Goal: Information Seeking & Learning: Learn about a topic

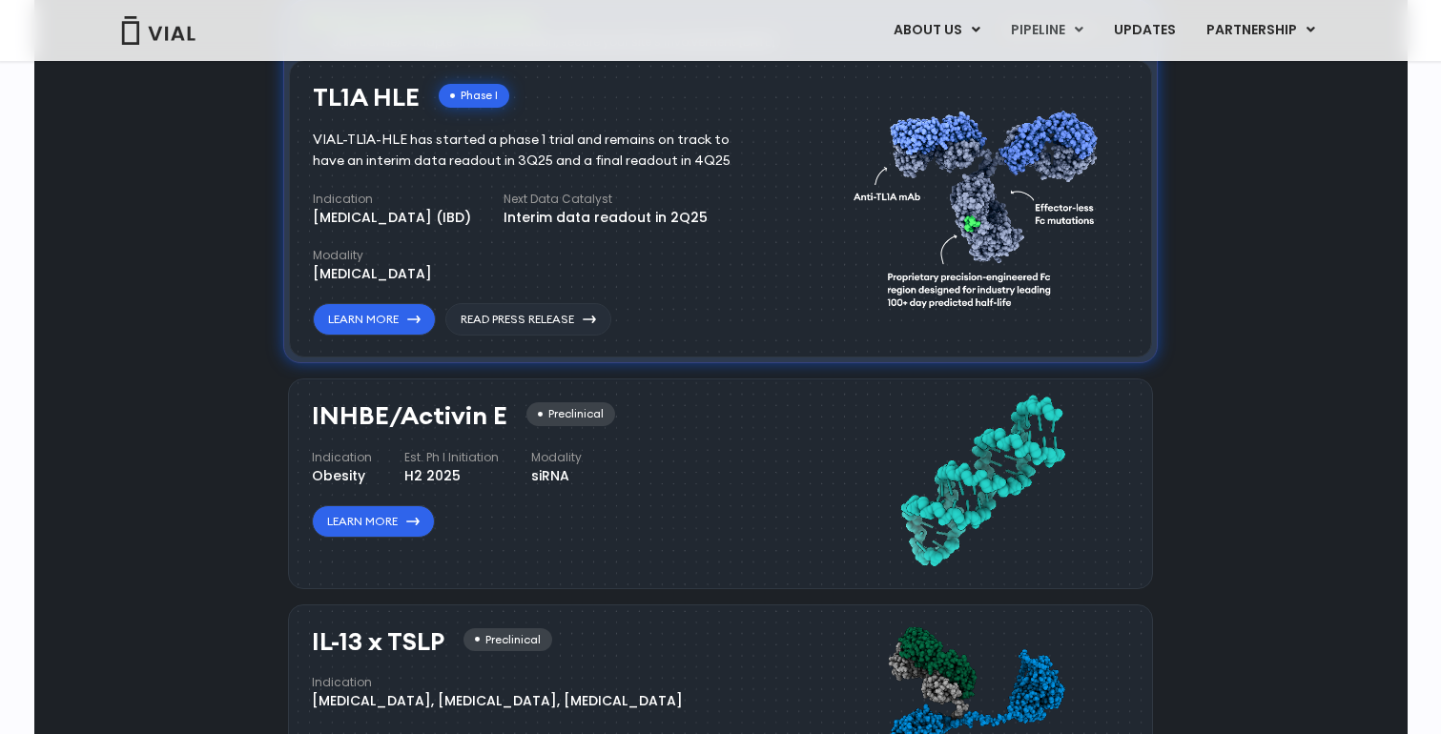
scroll to position [1328, 0]
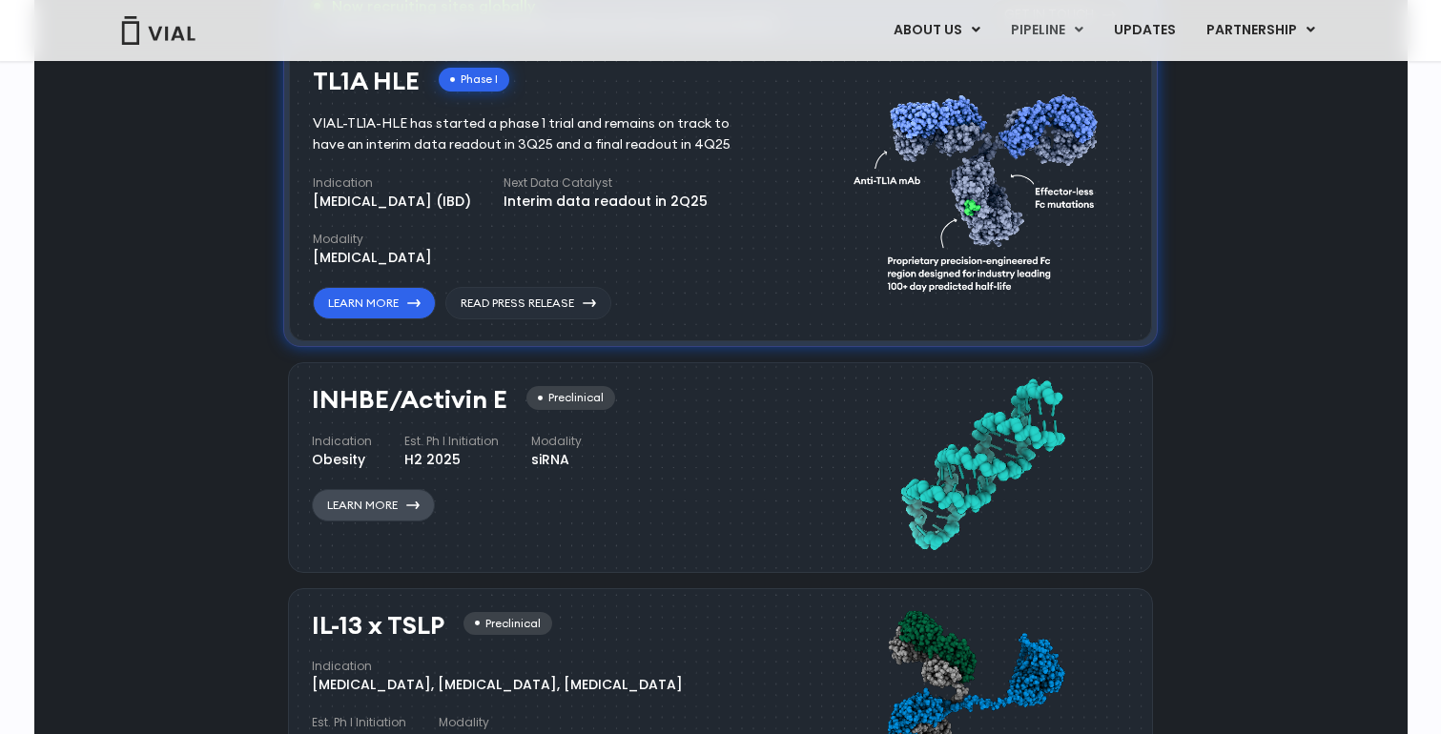
click at [375, 498] on link "Learn More" at bounding box center [373, 505] width 123 height 32
click at [376, 504] on link "Learn More" at bounding box center [373, 505] width 123 height 32
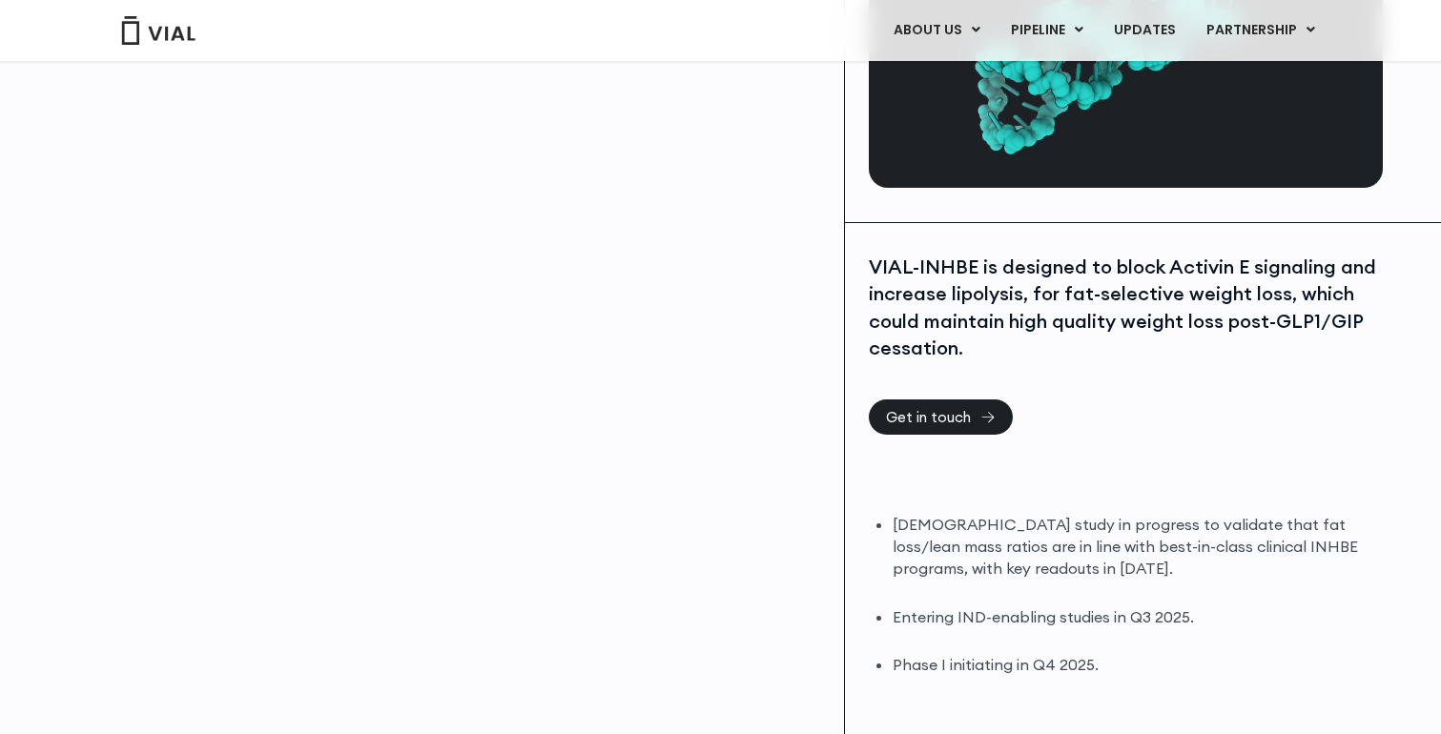
scroll to position [269, 0]
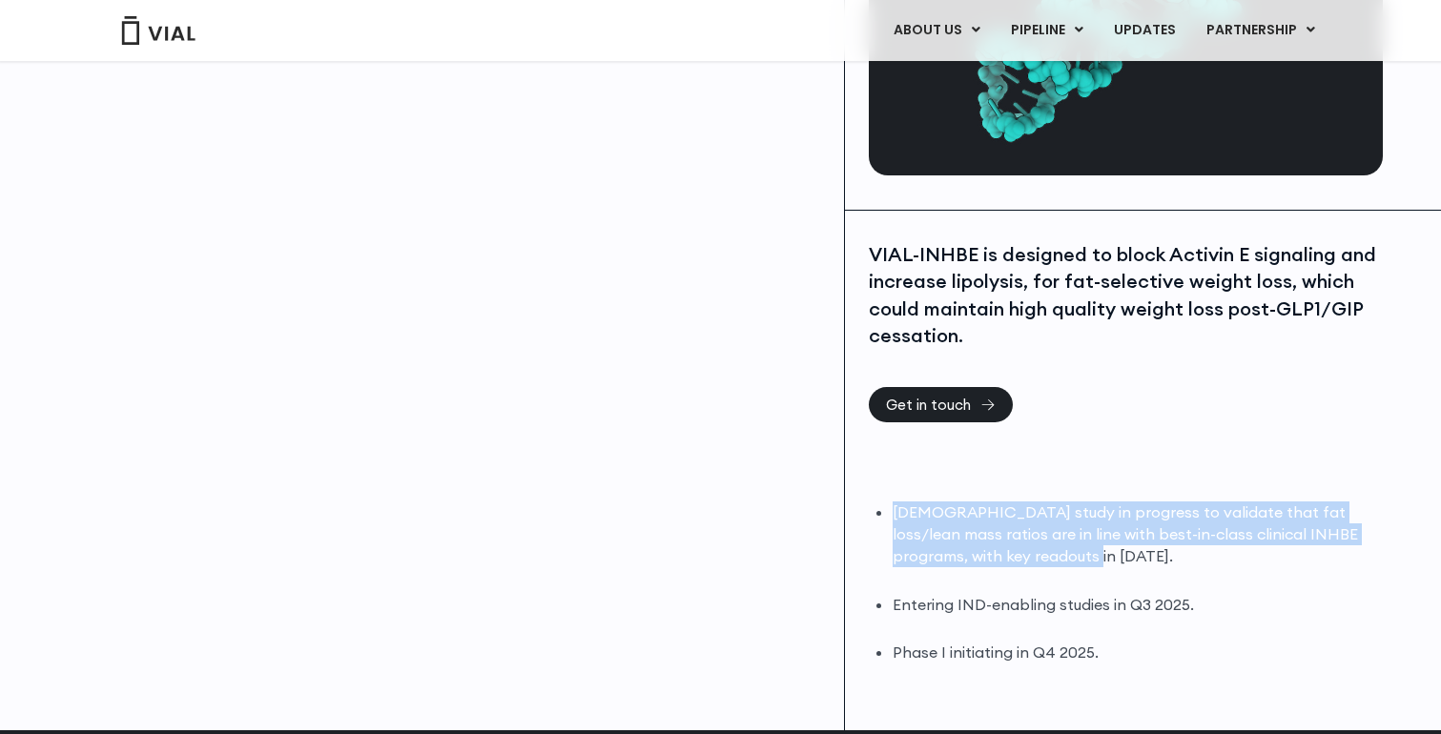
drag, startPoint x: 894, startPoint y: 512, endPoint x: 1013, endPoint y: 563, distance: 129.5
click at [1013, 563] on li "DIO study in progress to validate that fat loss/lean mass ratios are in line wi…" at bounding box center [1136, 535] width 486 height 66
drag, startPoint x: 1017, startPoint y: 560, endPoint x: 919, endPoint y: 501, distance: 114.7
click at [919, 502] on li "DIO study in progress to validate that fat loss/lean mass ratios are in line wi…" at bounding box center [1136, 535] width 486 height 66
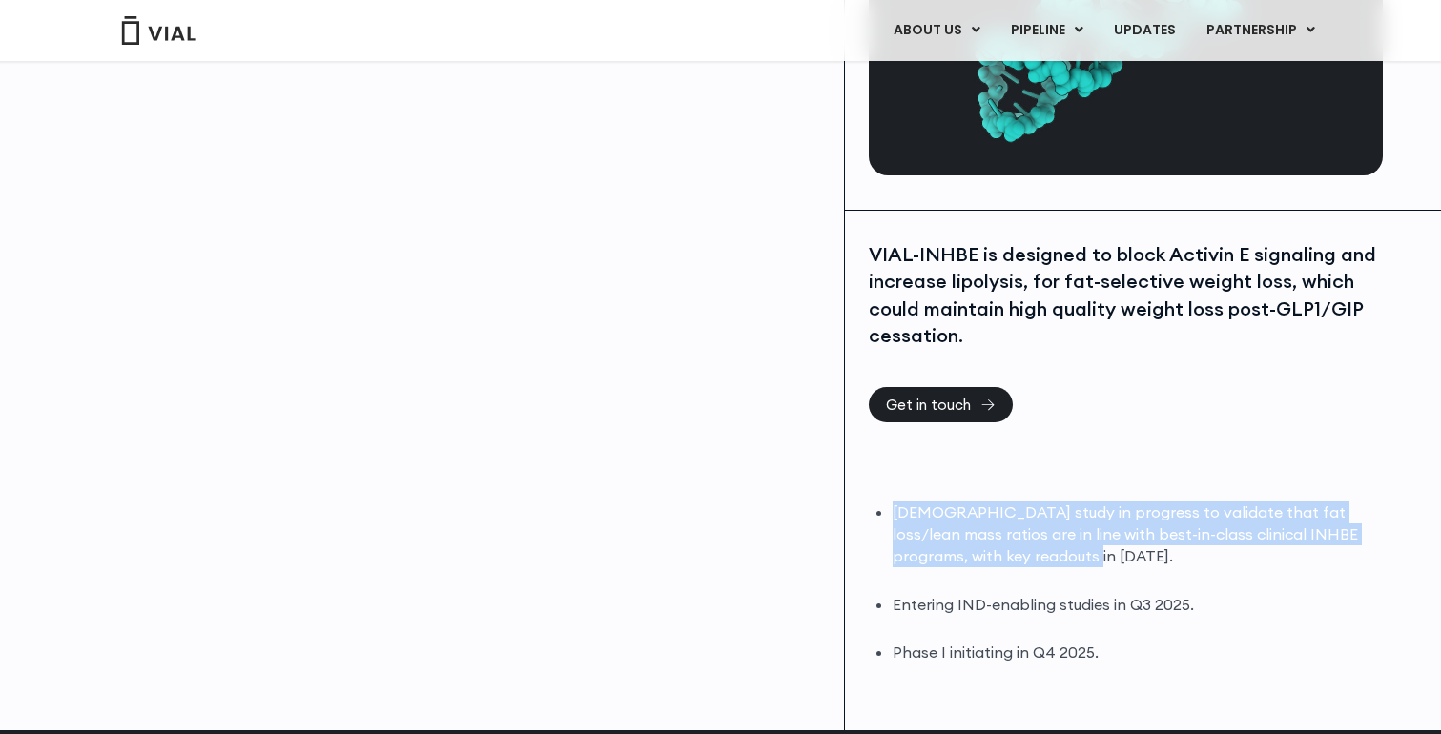
click at [919, 502] on li "DIO study in progress to validate that fat loss/lean mass ratios are in line wi…" at bounding box center [1136, 535] width 486 height 66
drag, startPoint x: 1014, startPoint y: 570, endPoint x: 890, endPoint y: 509, distance: 138.2
click at [890, 509] on div "DIO study in progress to validate that fat loss/lean mass ratios are in line wi…" at bounding box center [1123, 583] width 509 height 162
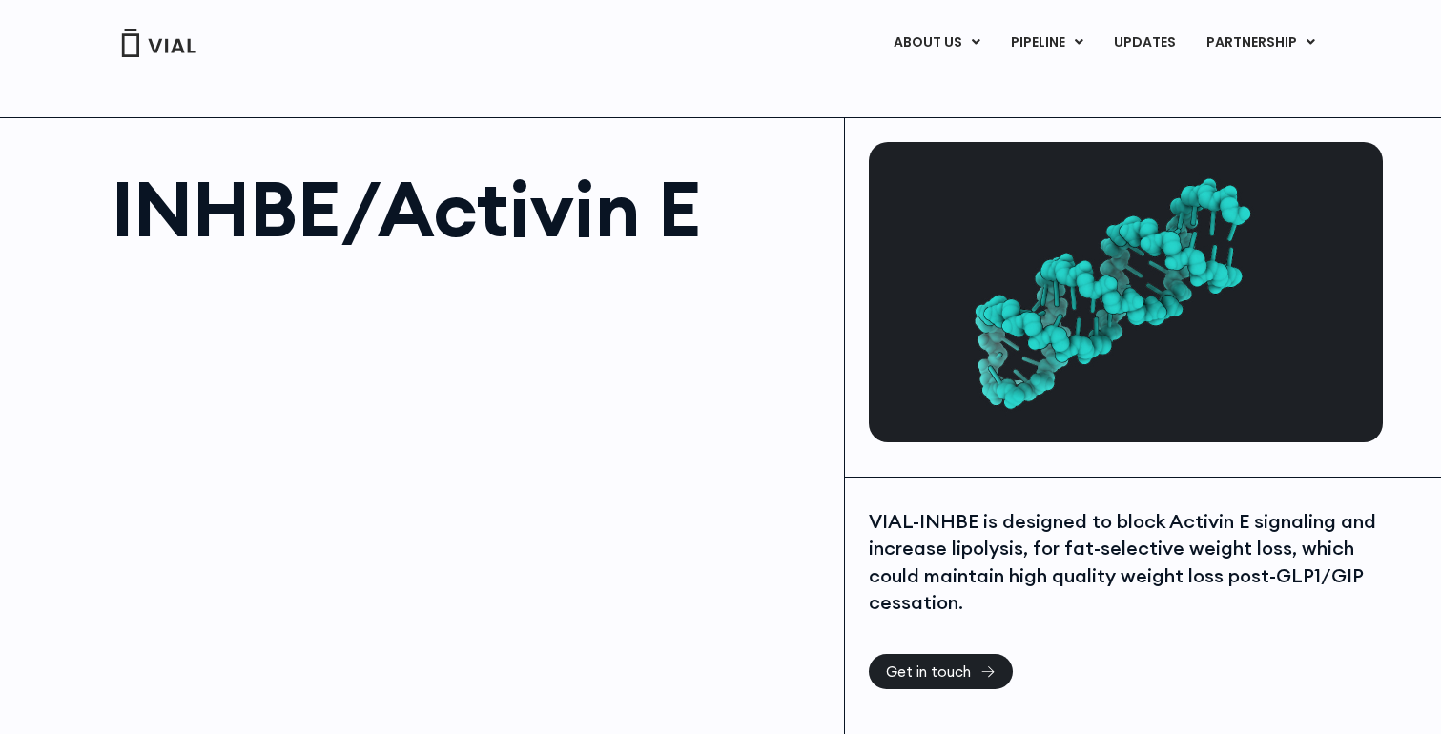
scroll to position [0, 0]
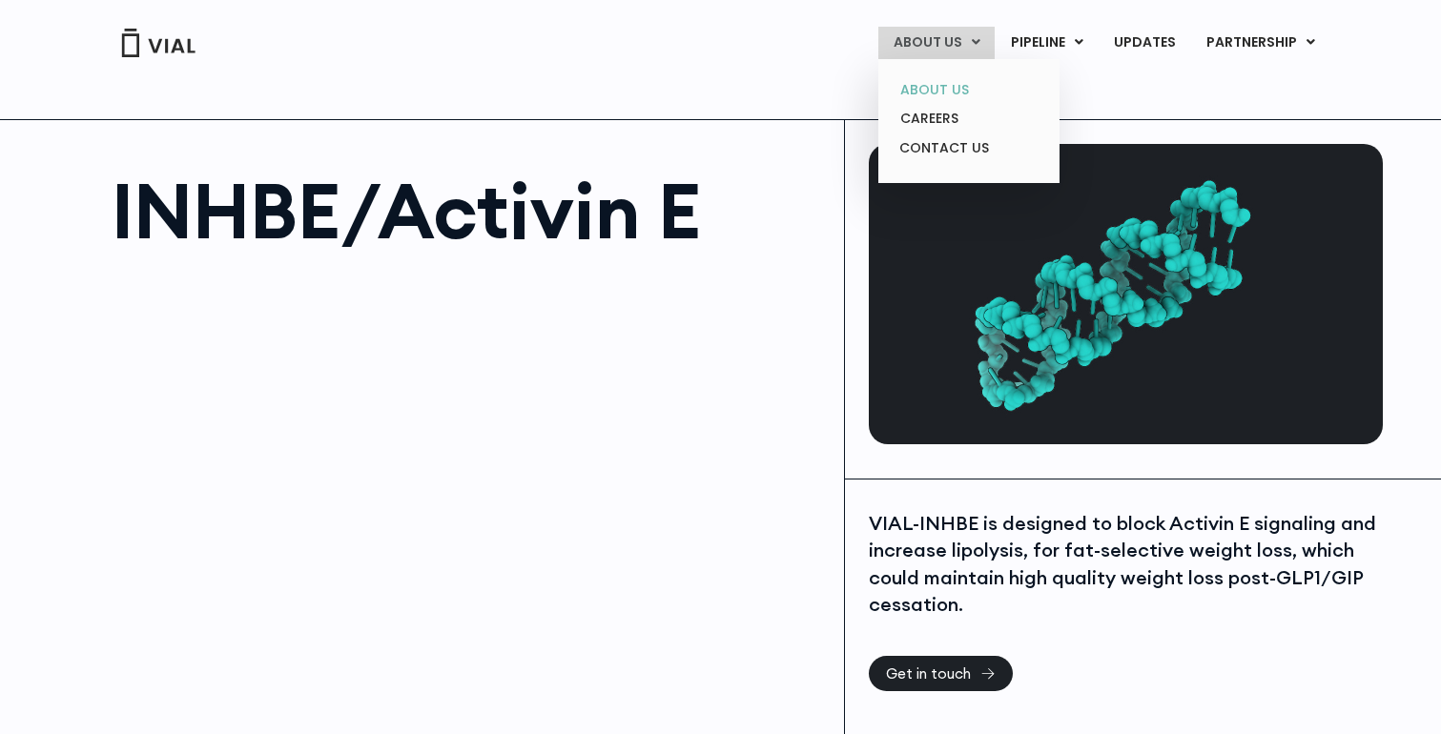
click at [926, 90] on link "ABOUT US" at bounding box center [968, 90] width 167 height 30
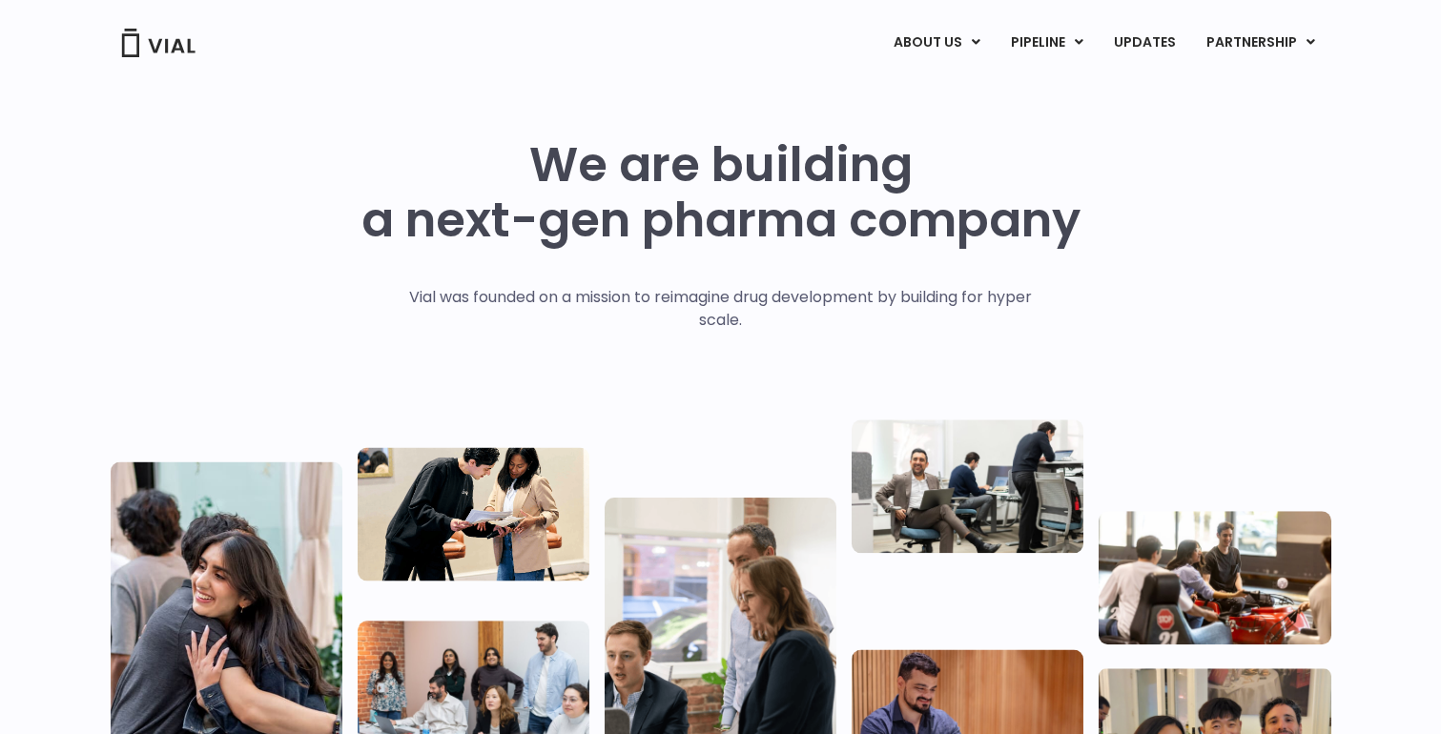
scroll to position [23, 0]
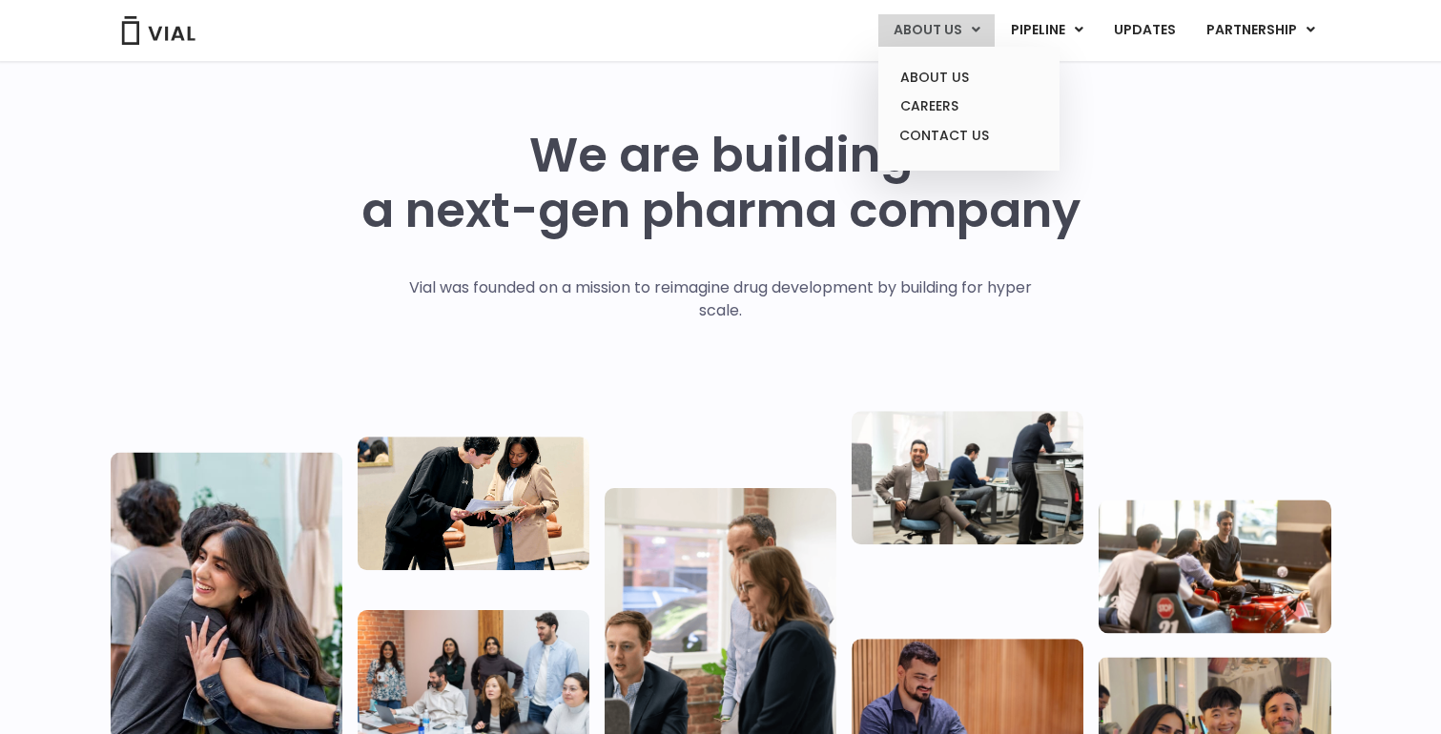
click at [924, 47] on ul "ABOUT US CAREERS CONTACT US" at bounding box center [969, 109] width 181 height 124
click at [914, 82] on link "ABOUT US" at bounding box center [968, 78] width 167 height 30
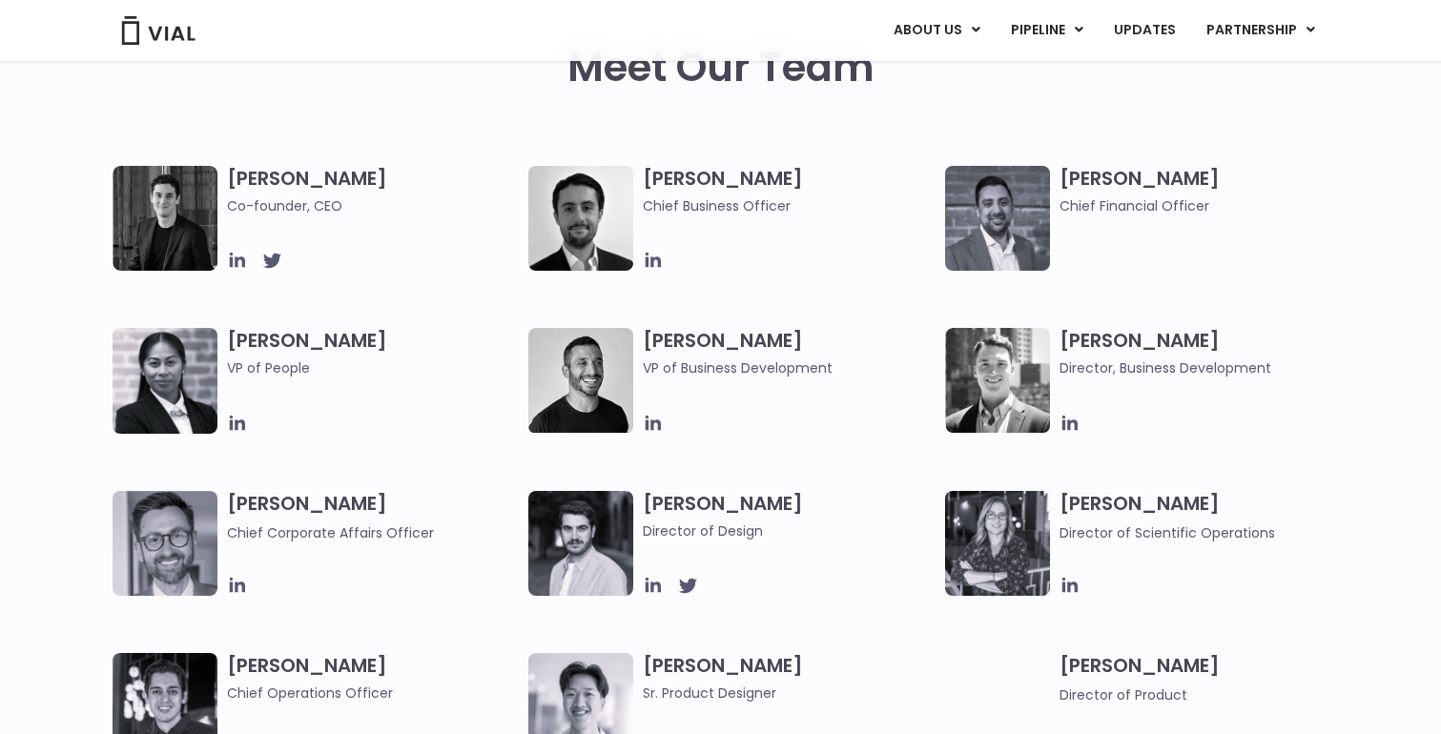
scroll to position [948, 0]
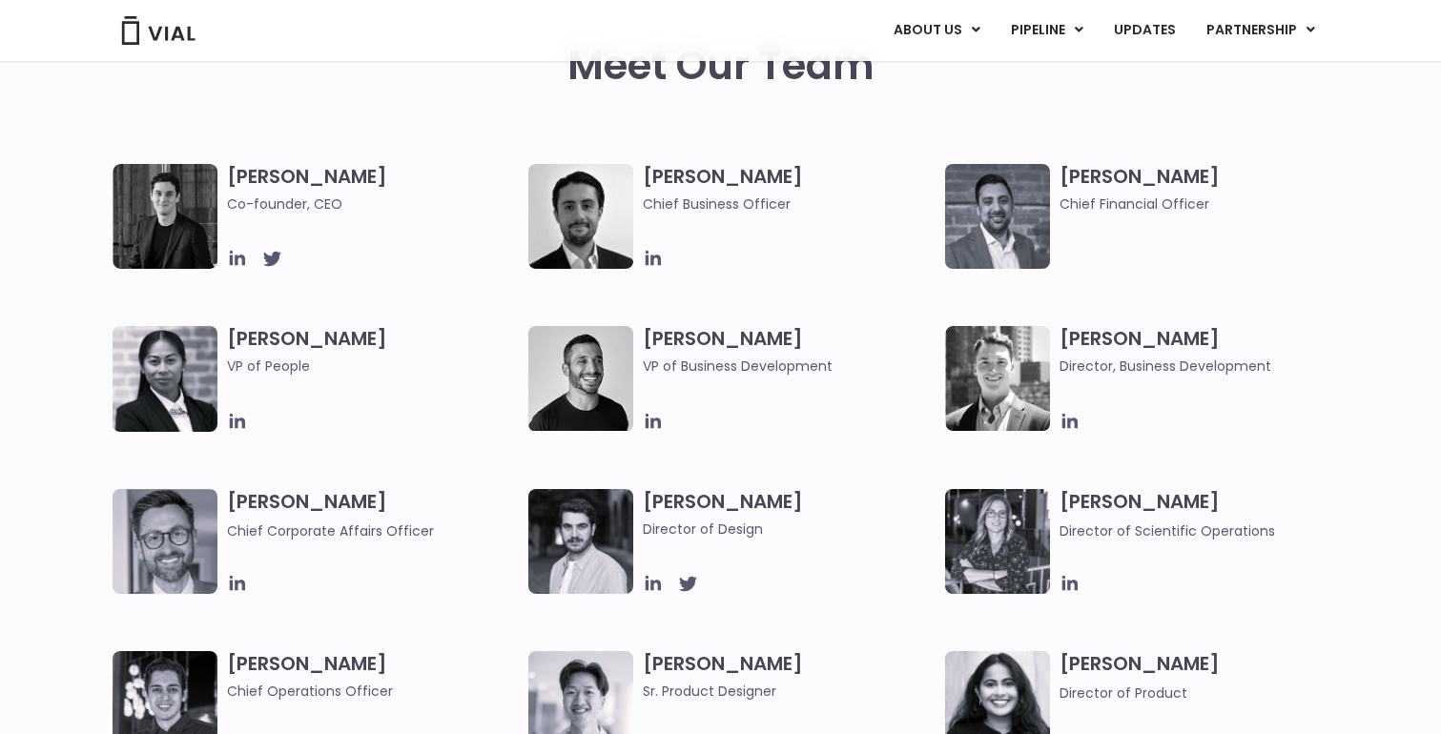
click at [257, 179] on h3 "Simon Burns Co-founder, CEO" at bounding box center [373, 189] width 293 height 51
click at [230, 251] on icon at bounding box center [236, 258] width 15 height 15
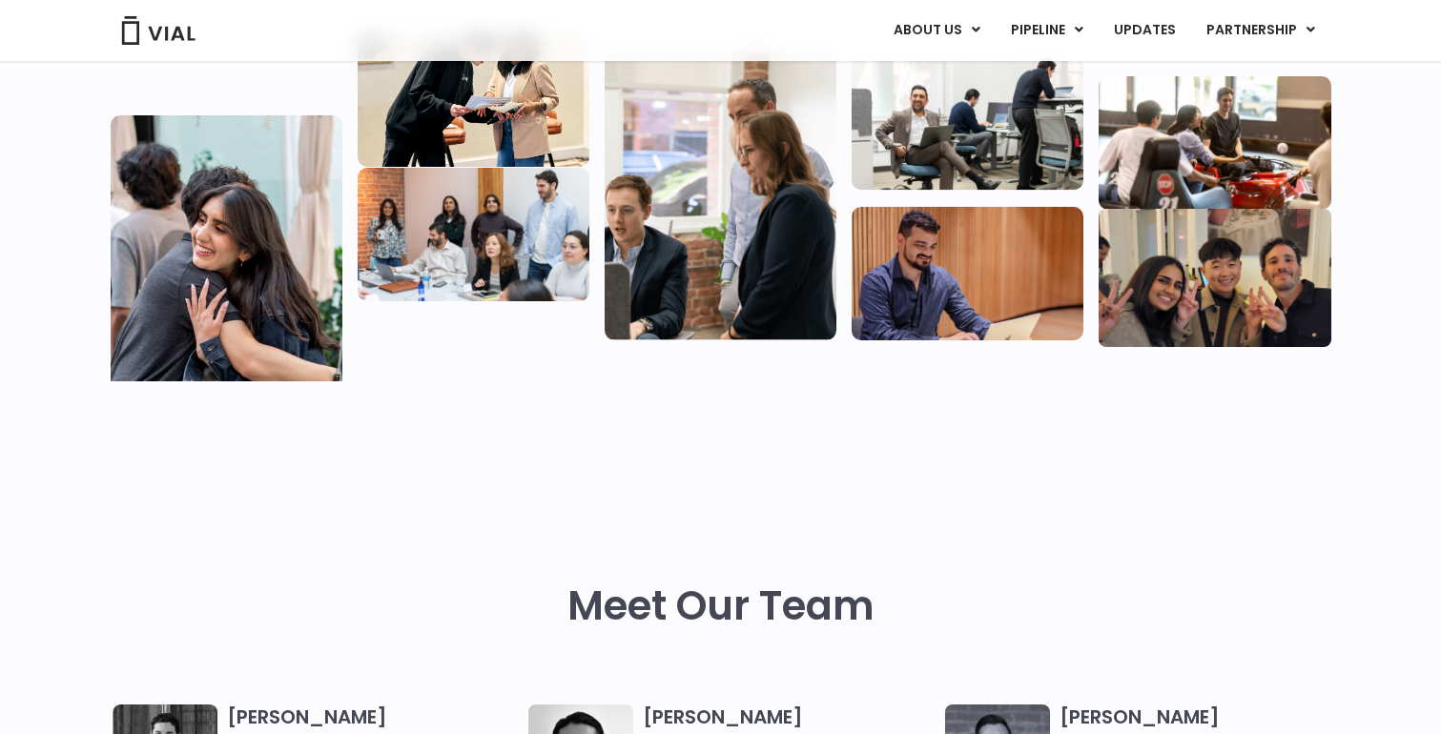
scroll to position [0, 0]
